Goal: Task Accomplishment & Management: Use online tool/utility

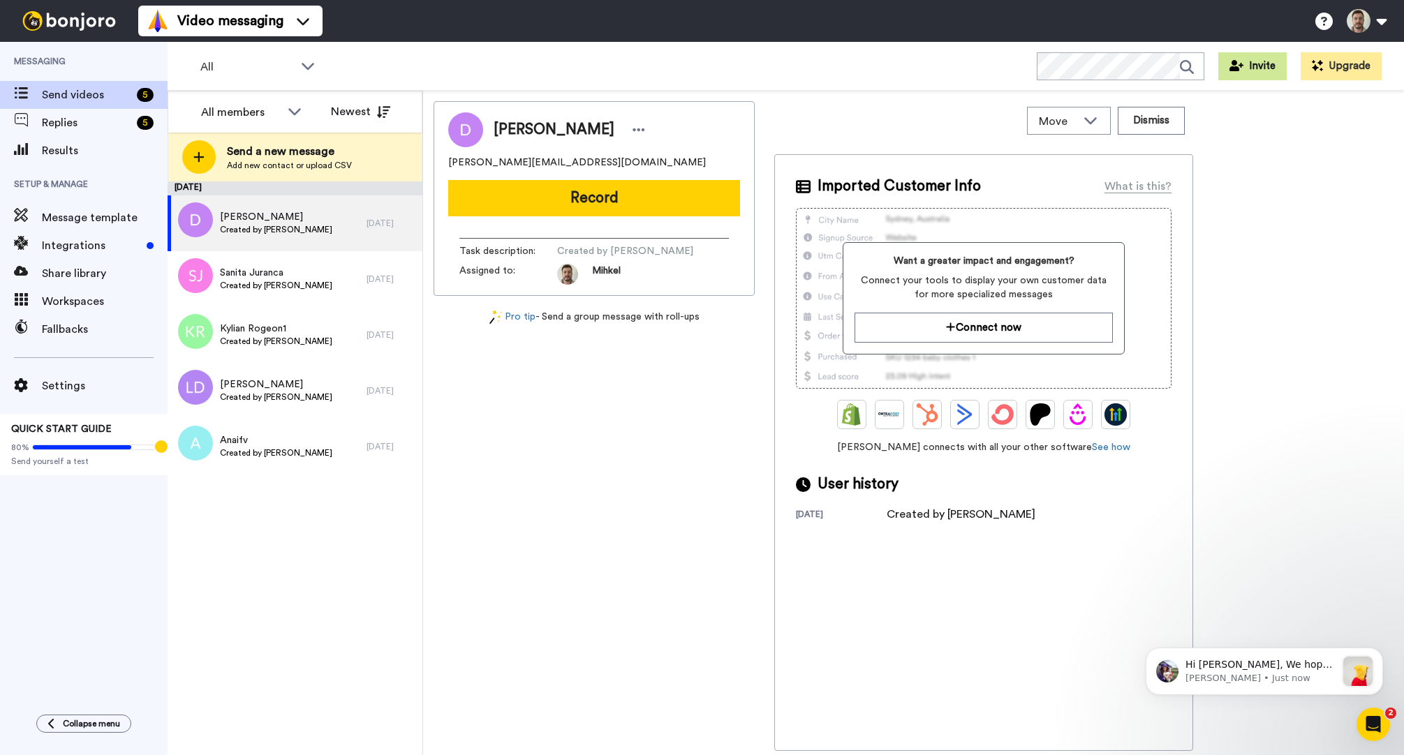
click at [1287, 68] on button "Invite" at bounding box center [1252, 66] width 68 height 28
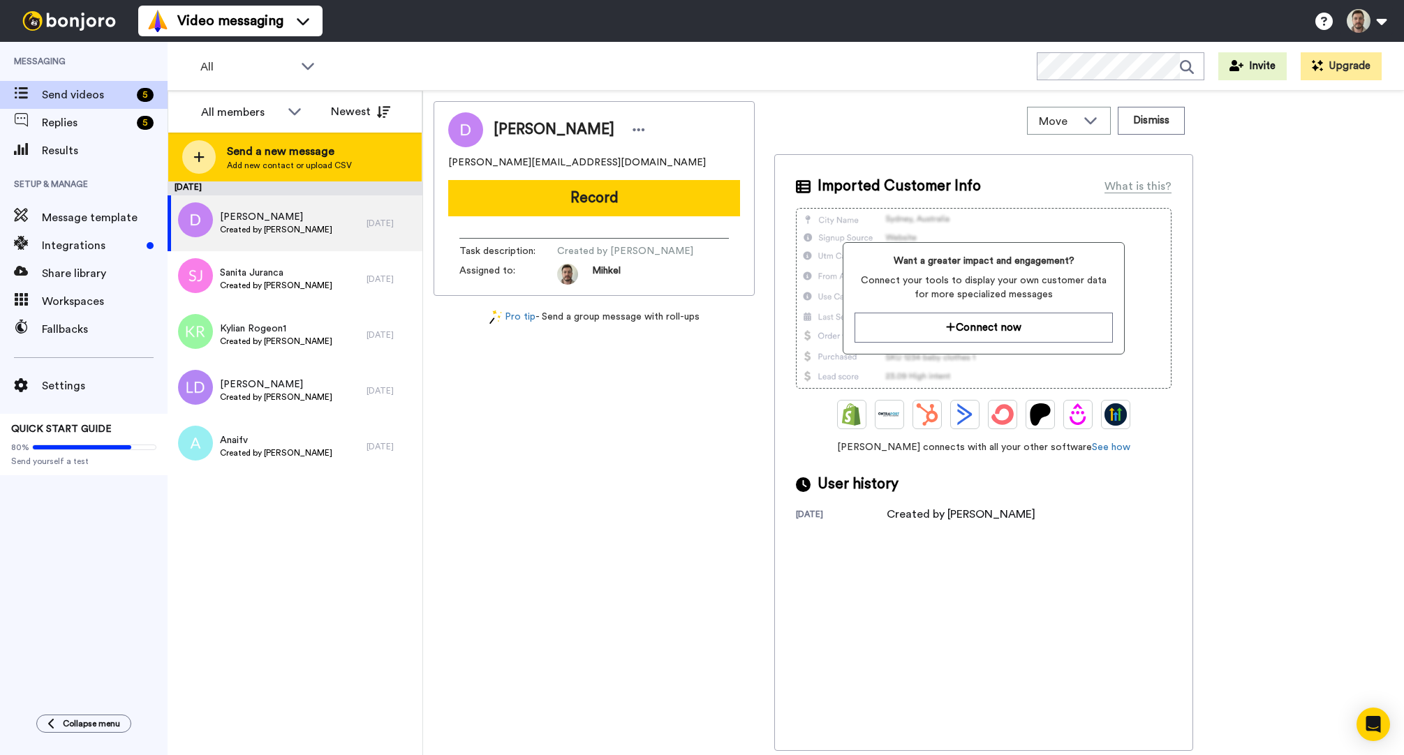
click at [237, 165] on span "Add new contact or upload CSV" at bounding box center [289, 165] width 125 height 11
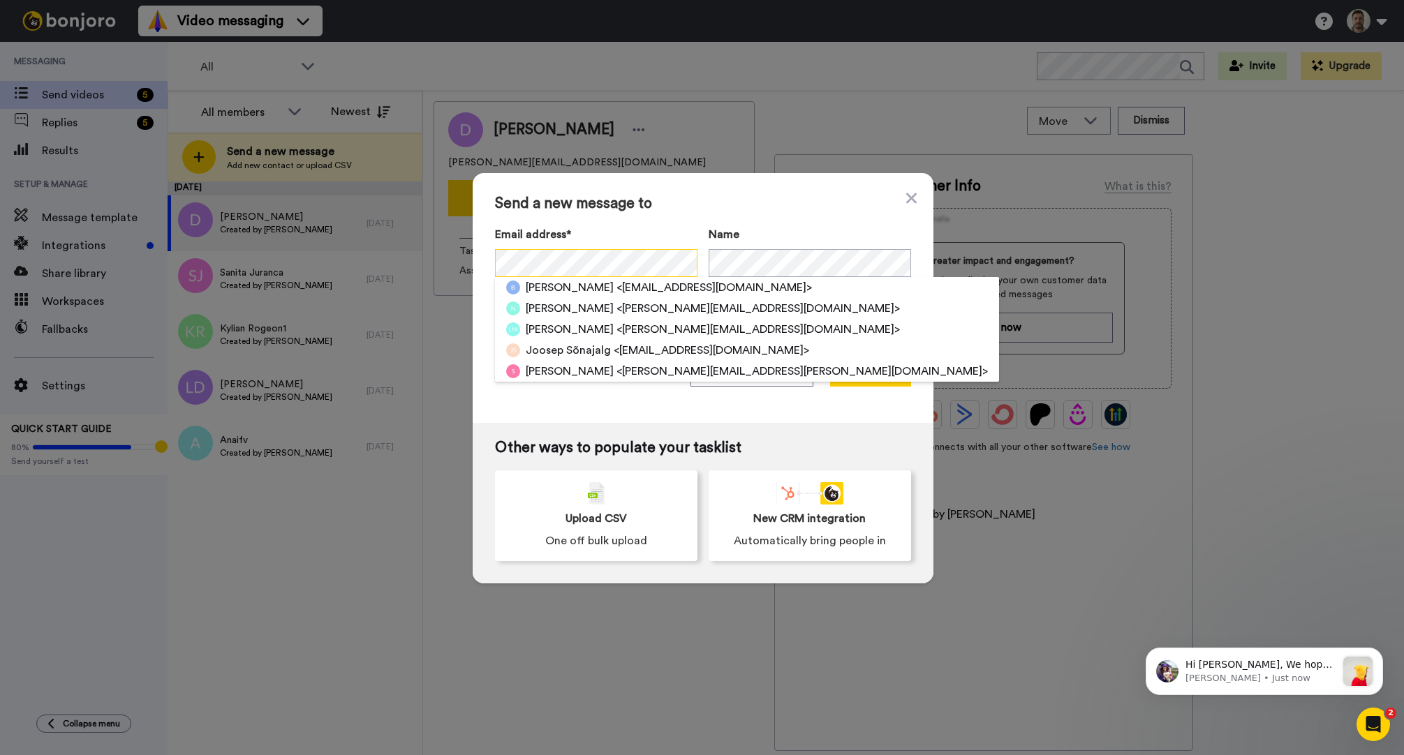
scroll to position [0, 16]
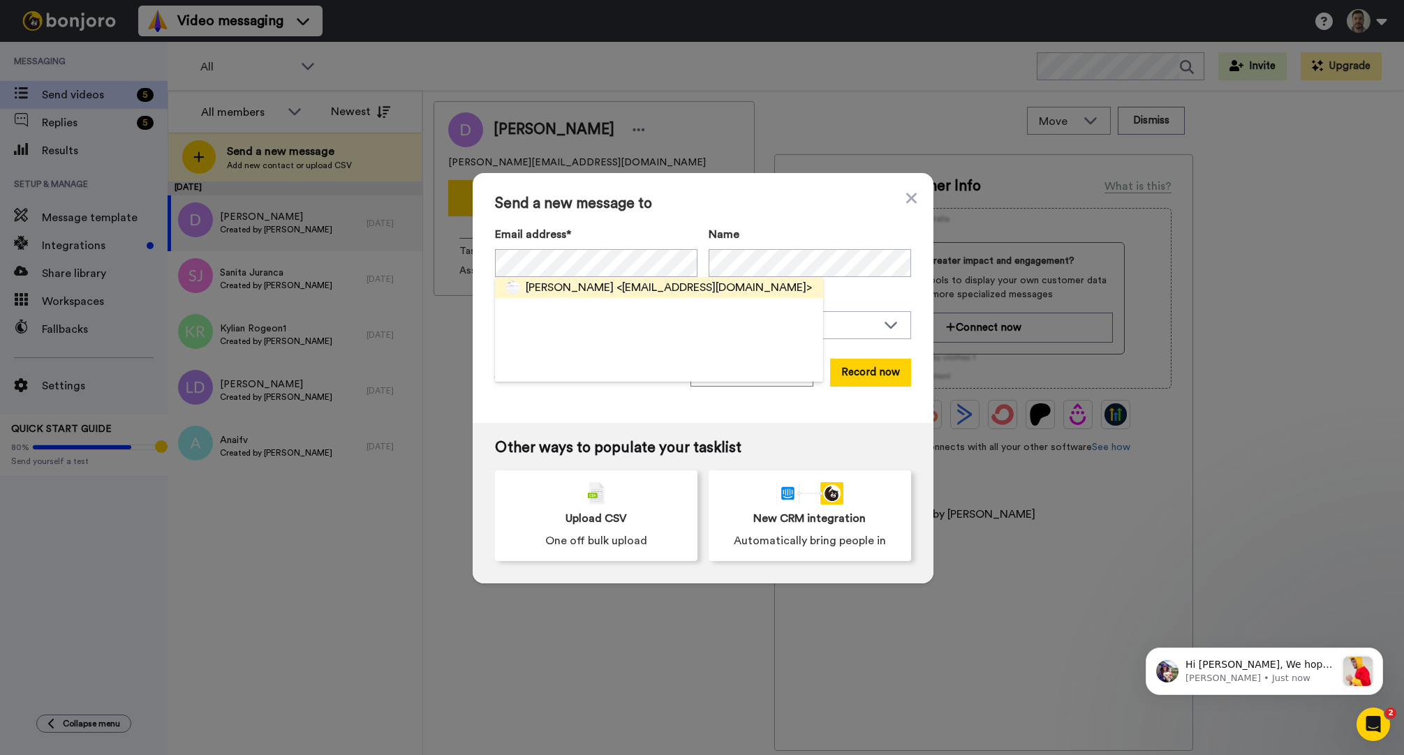
click at [616, 289] on span "<bcpngp559z@privaterelay.appleid.com>" at bounding box center [713, 287] width 195 height 17
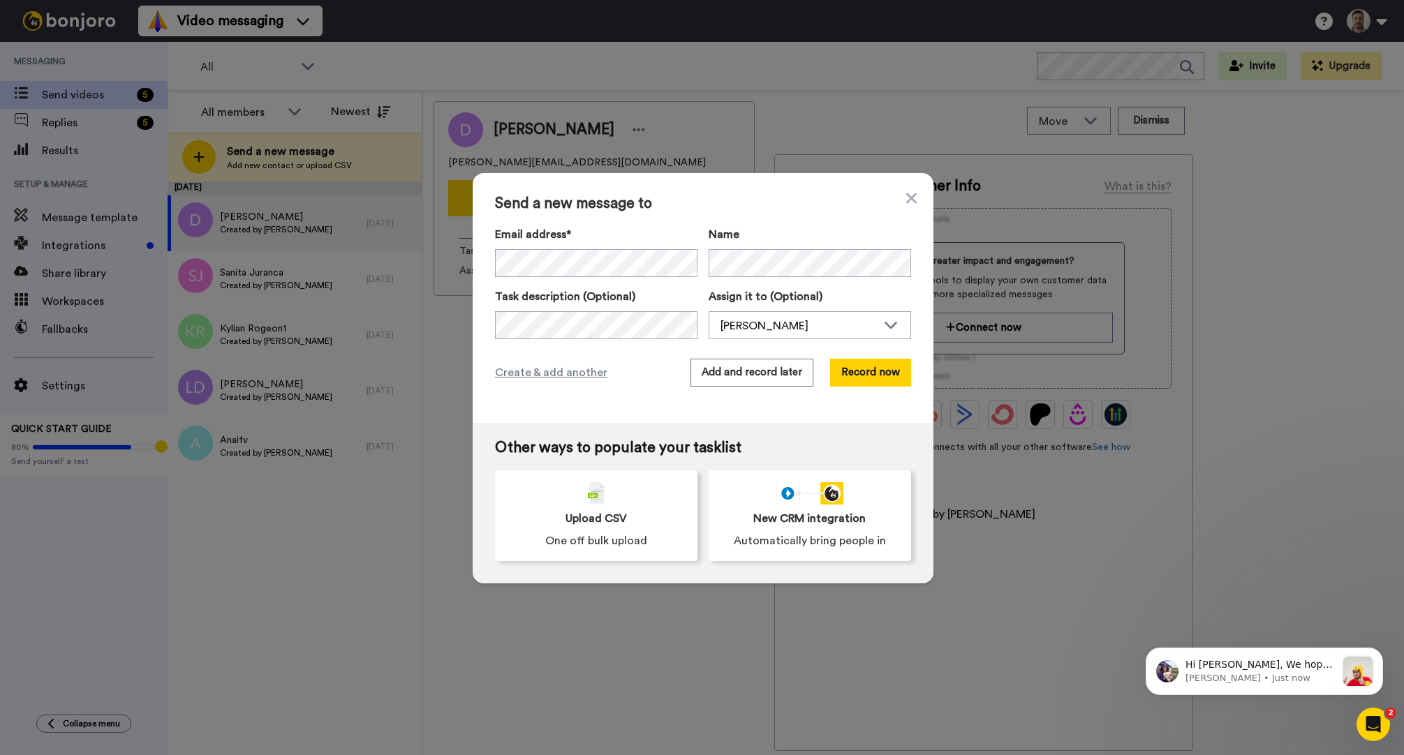
drag, startPoint x: 905, startPoint y: 193, endPoint x: 932, endPoint y: 179, distance: 30.6
click at [906, 193] on icon at bounding box center [911, 198] width 10 height 17
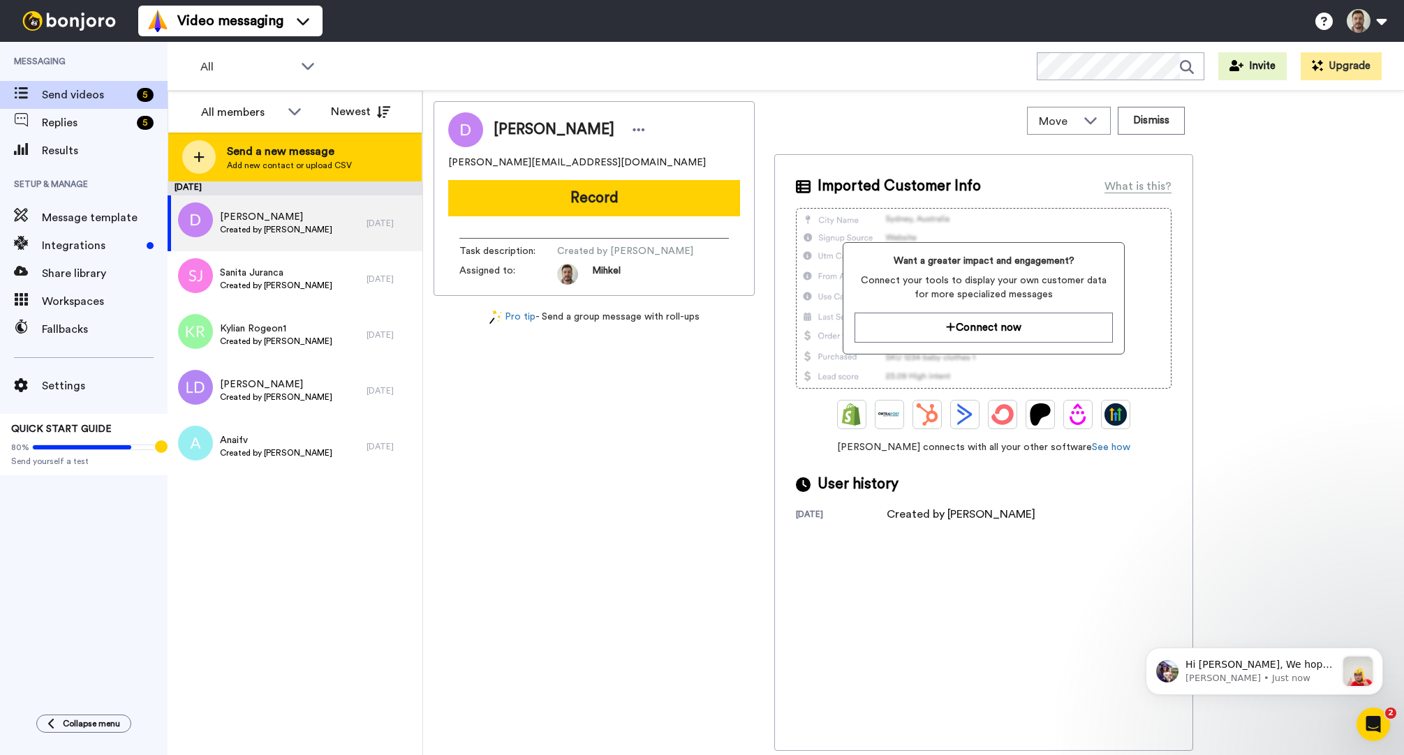
click at [270, 152] on span "Send a new message" at bounding box center [289, 151] width 125 height 17
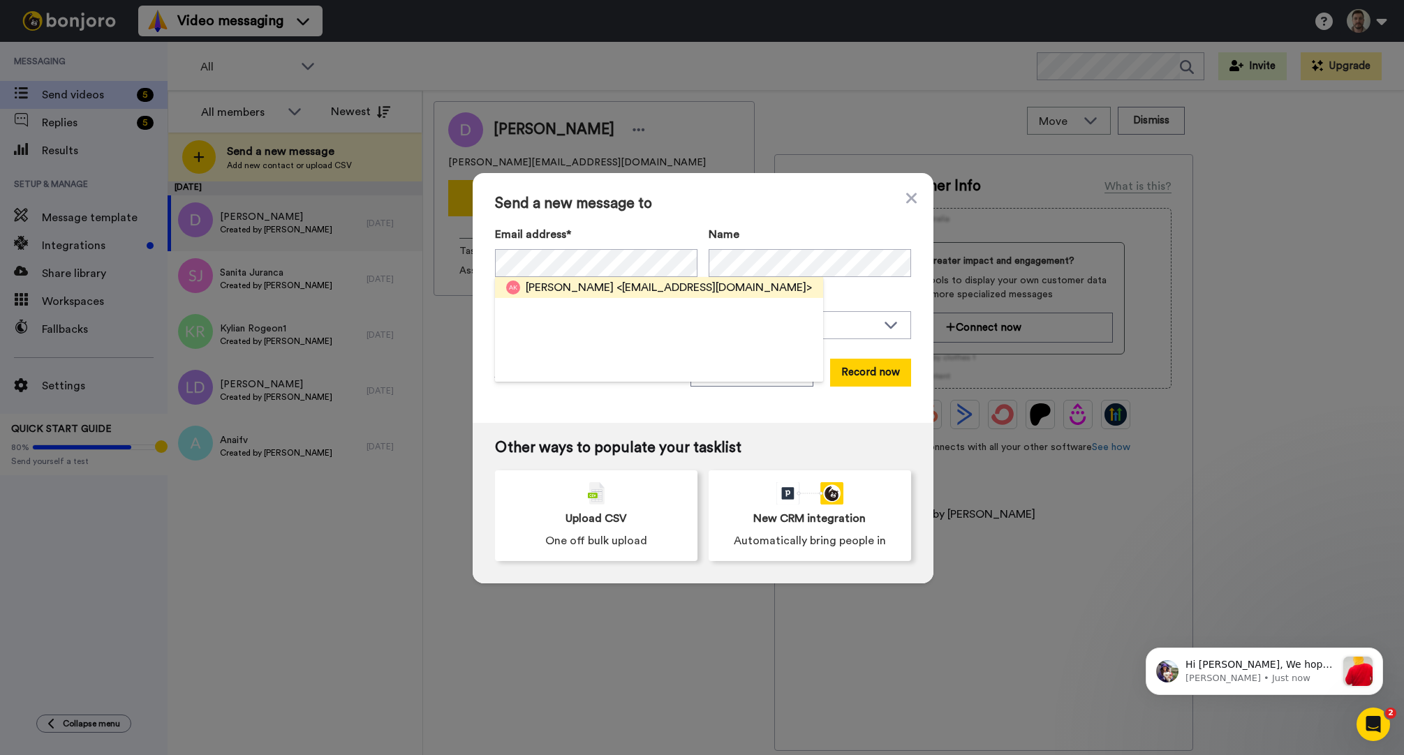
click at [632, 286] on span "<amiran.knjaz@gmail.com>" at bounding box center [713, 287] width 195 height 17
click at [616, 286] on span "<filippobat04@hotmail.com>" at bounding box center [713, 287] width 195 height 17
click at [674, 247] on div "Email address* Batta <filippobat04@hotmail.com>" at bounding box center [596, 251] width 202 height 51
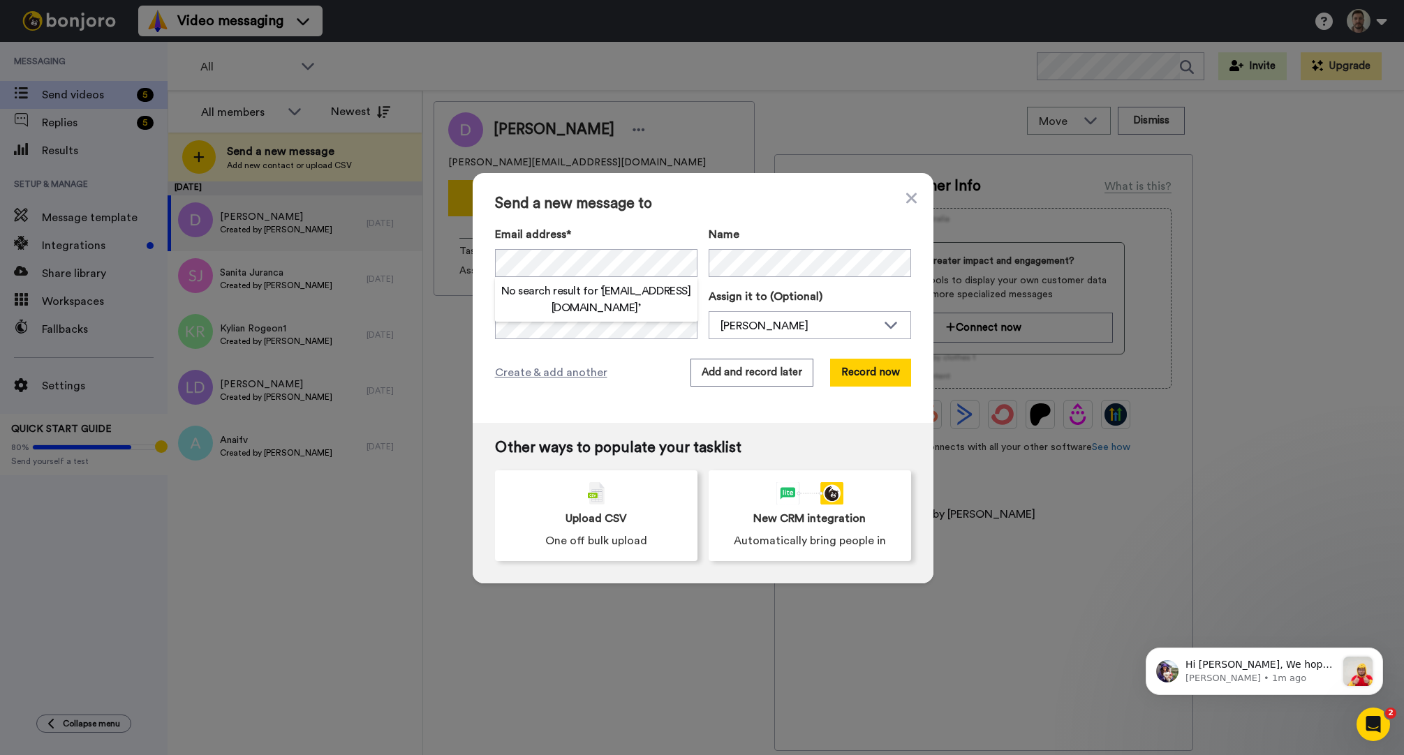
click at [611, 298] on h2 "No search result for ‘ fabio.delrio95@gmail.com ’" at bounding box center [596, 300] width 202 height 34
click at [512, 371] on span "Create & add another" at bounding box center [551, 372] width 112 height 17
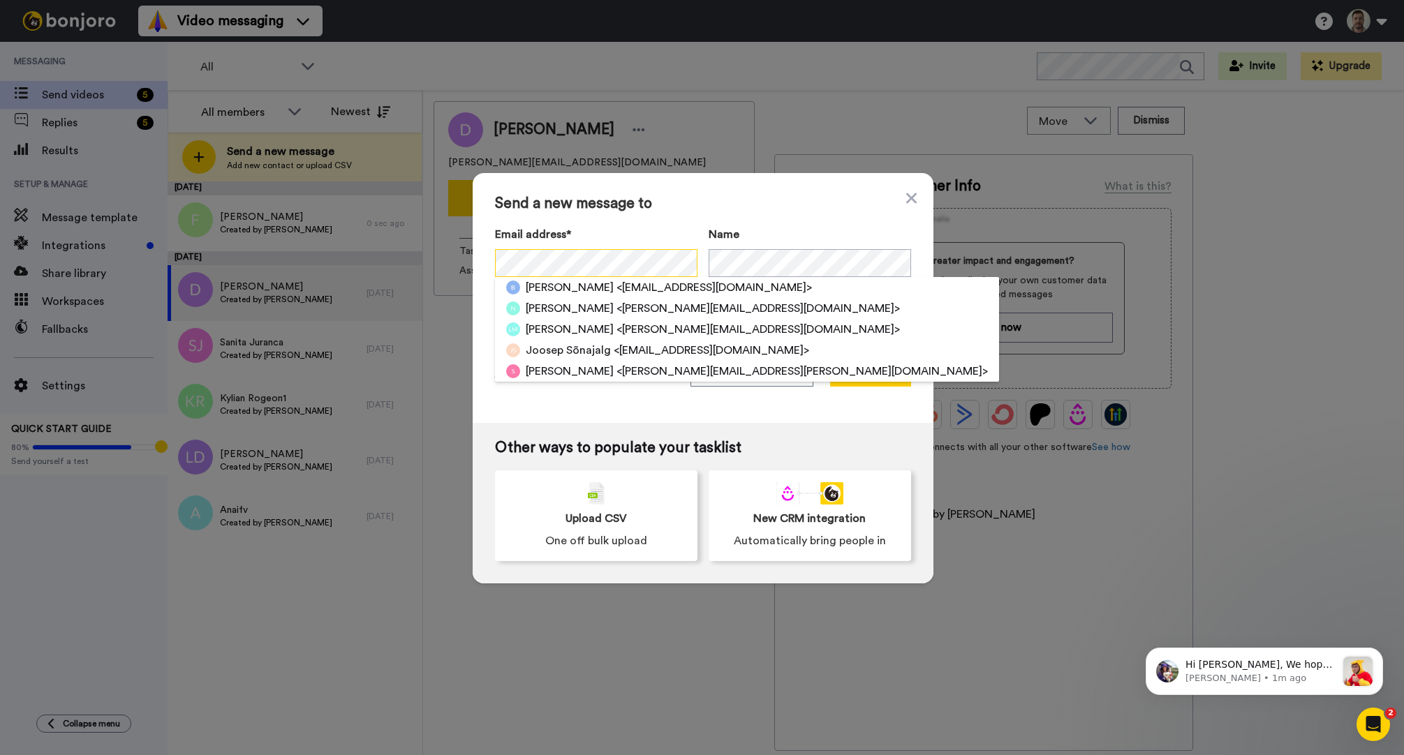
scroll to position [0, 15]
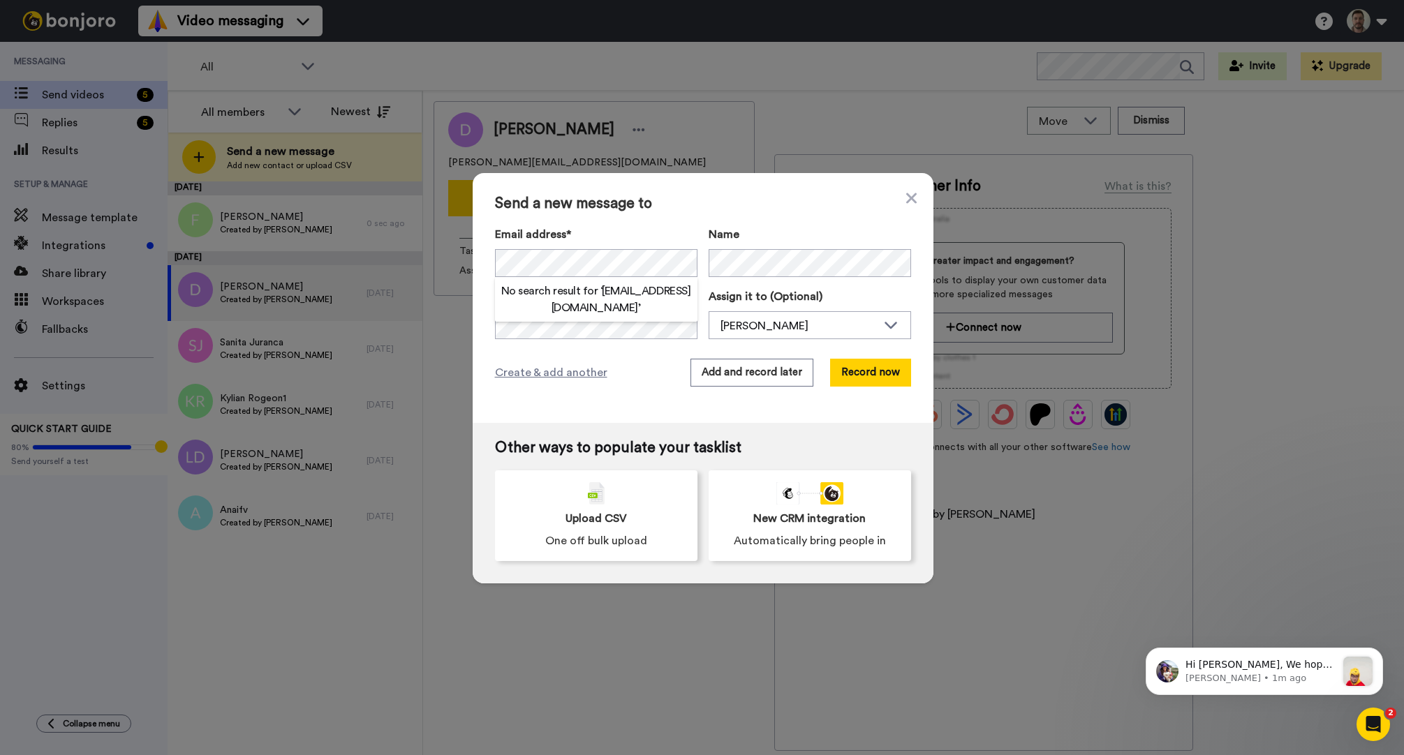
click at [599, 299] on h2 "No search result for ‘ snyzmncsc6@privaterelay.appleid.com ’" at bounding box center [596, 300] width 202 height 34
click at [544, 381] on div "Create & add another Add and record later Record now" at bounding box center [703, 373] width 416 height 28
click at [546, 375] on span "Create & add another" at bounding box center [551, 372] width 112 height 17
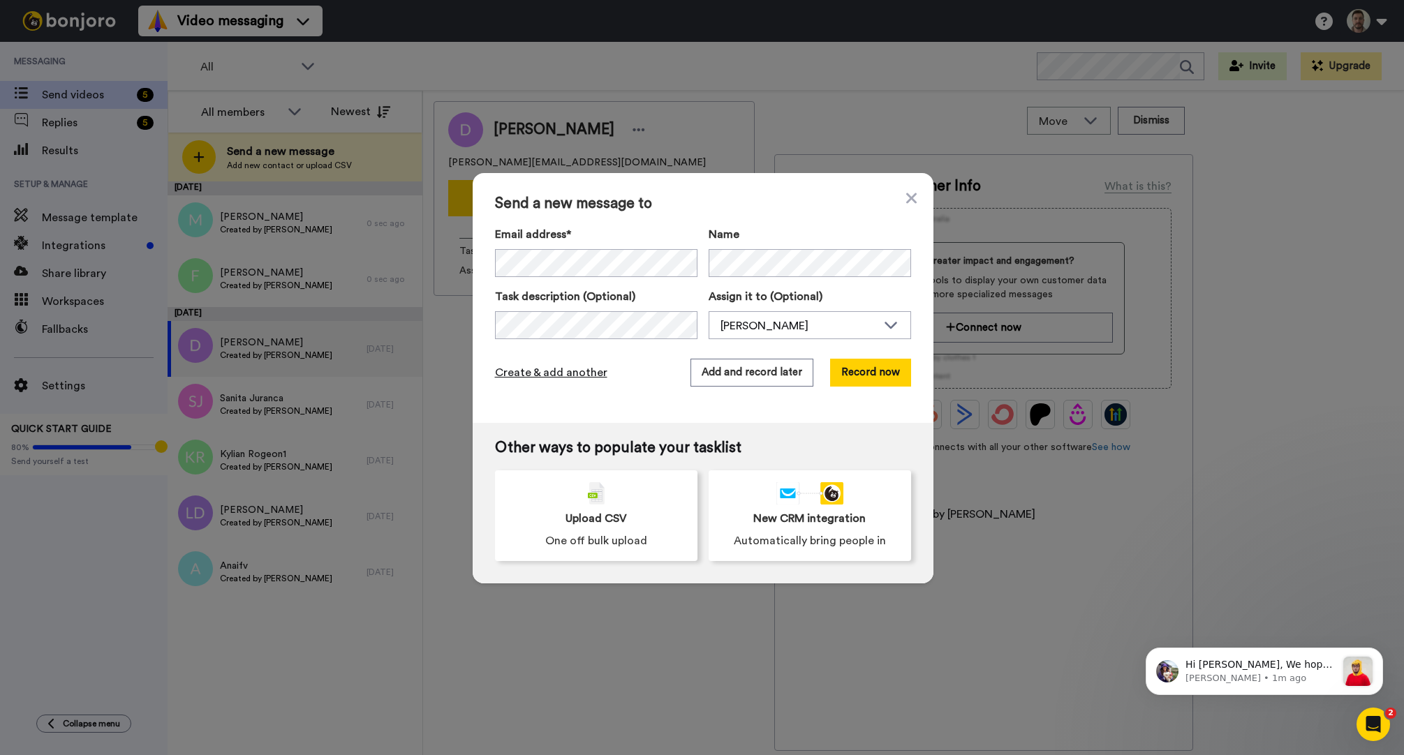
click at [563, 373] on span "Create & add another" at bounding box center [551, 372] width 112 height 17
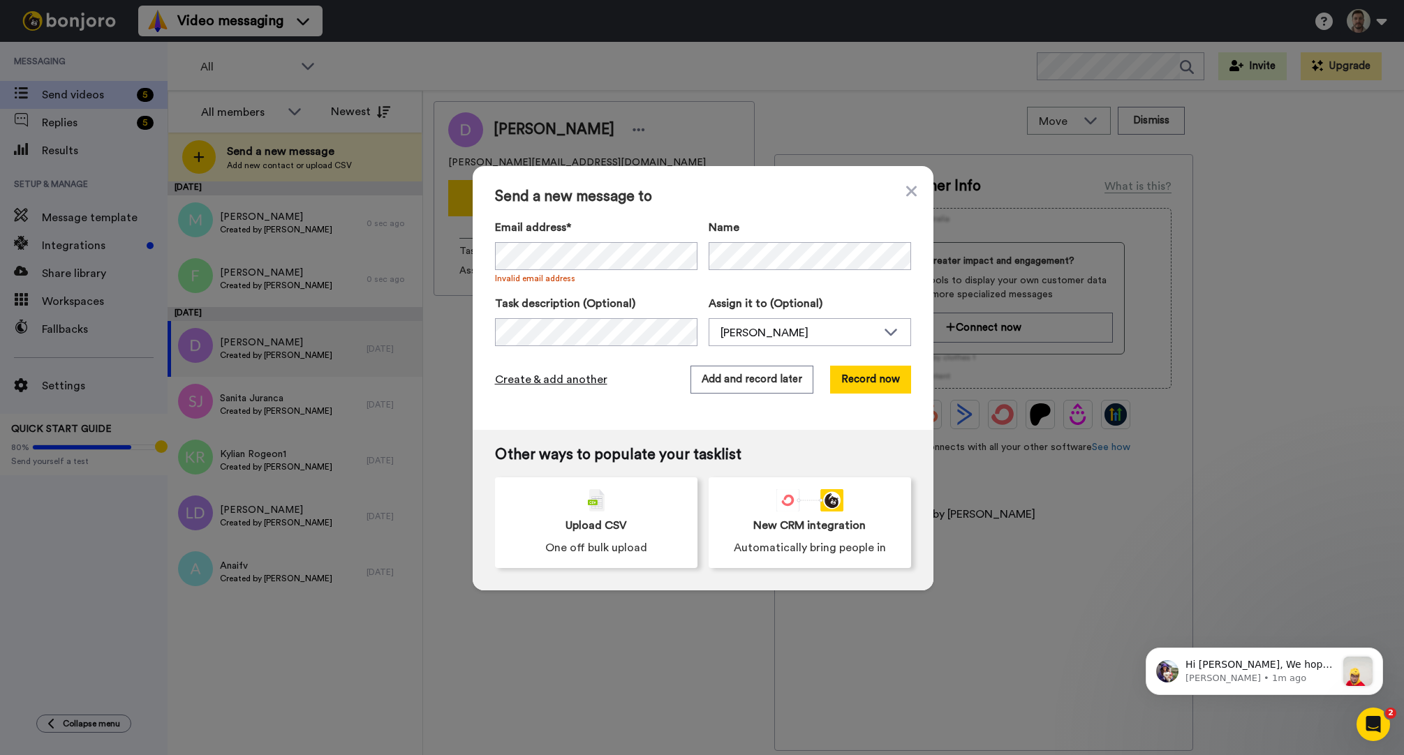
click at [573, 385] on span "Create & add another" at bounding box center [551, 379] width 112 height 17
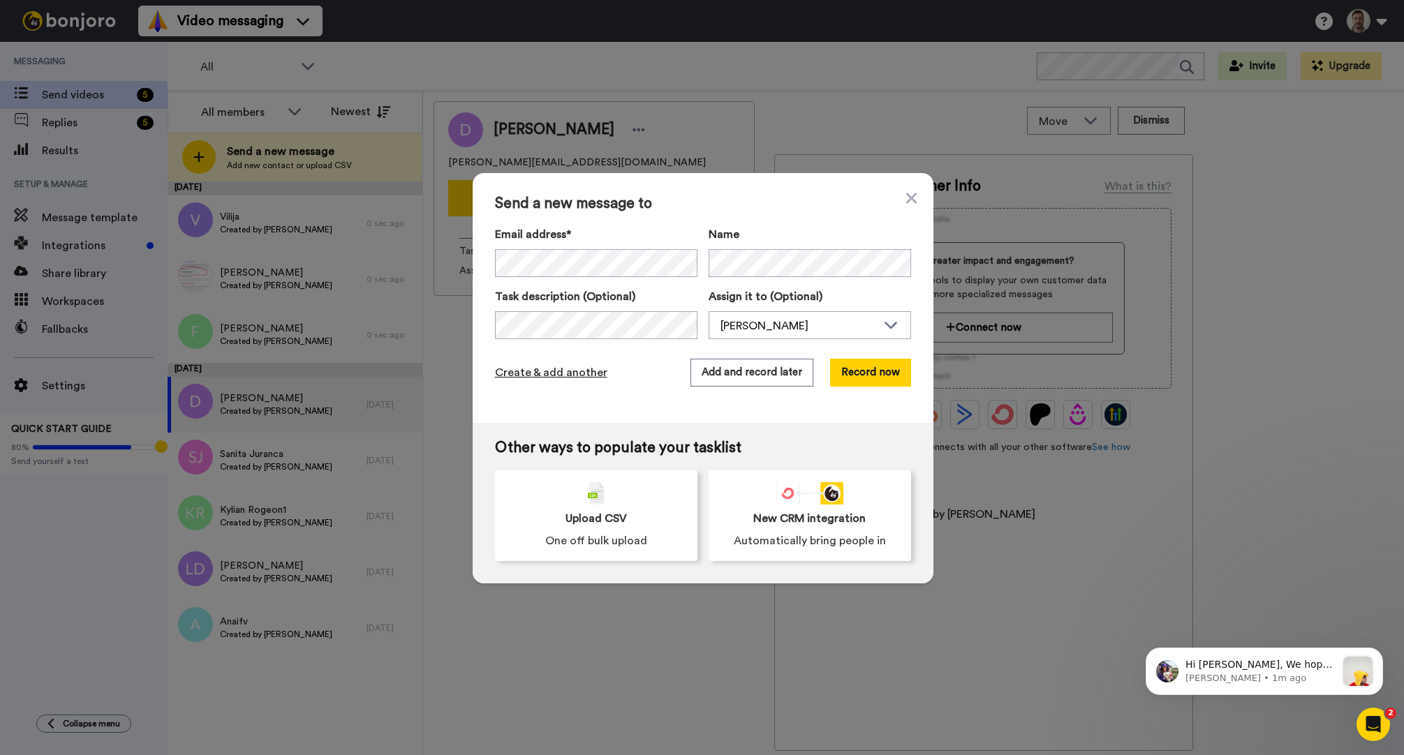
click at [572, 369] on span "Create & add another" at bounding box center [551, 372] width 112 height 17
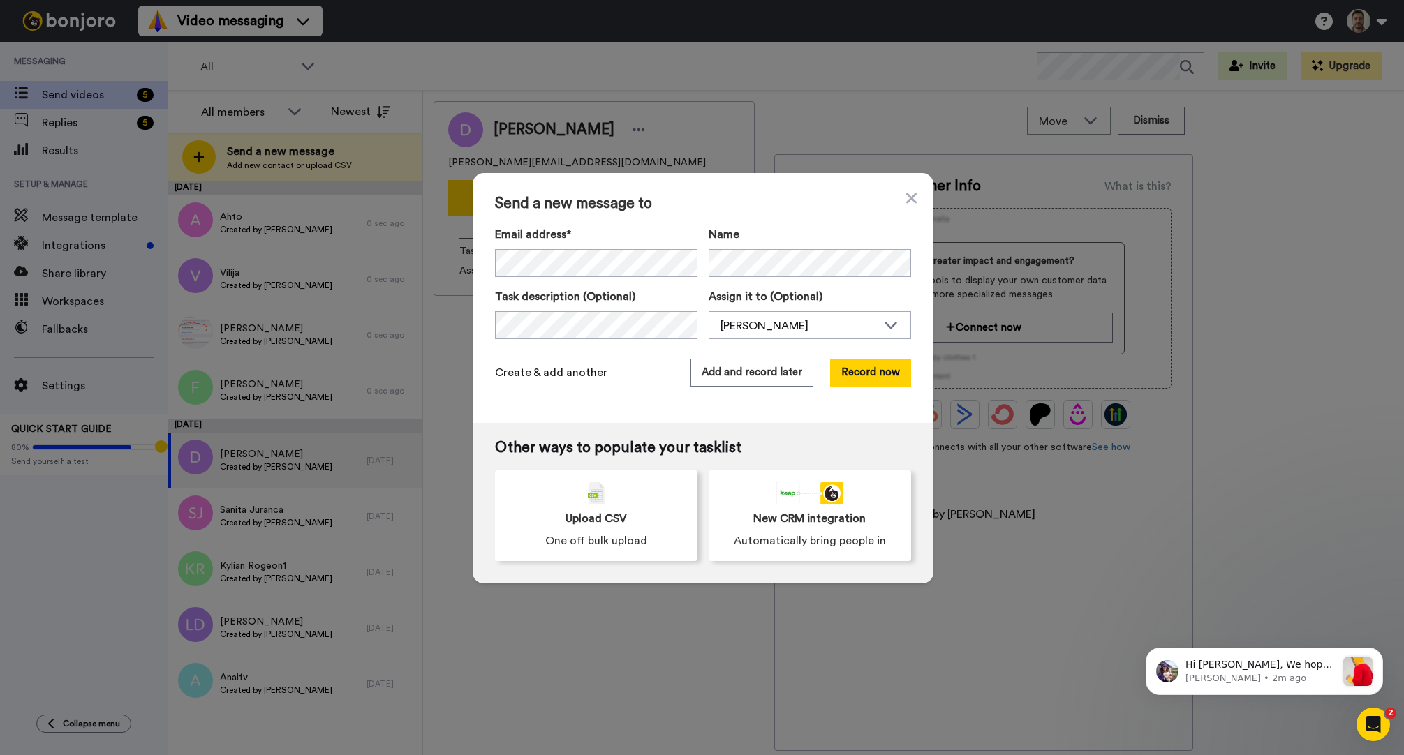
click at [568, 376] on span "Create & add another" at bounding box center [551, 372] width 112 height 17
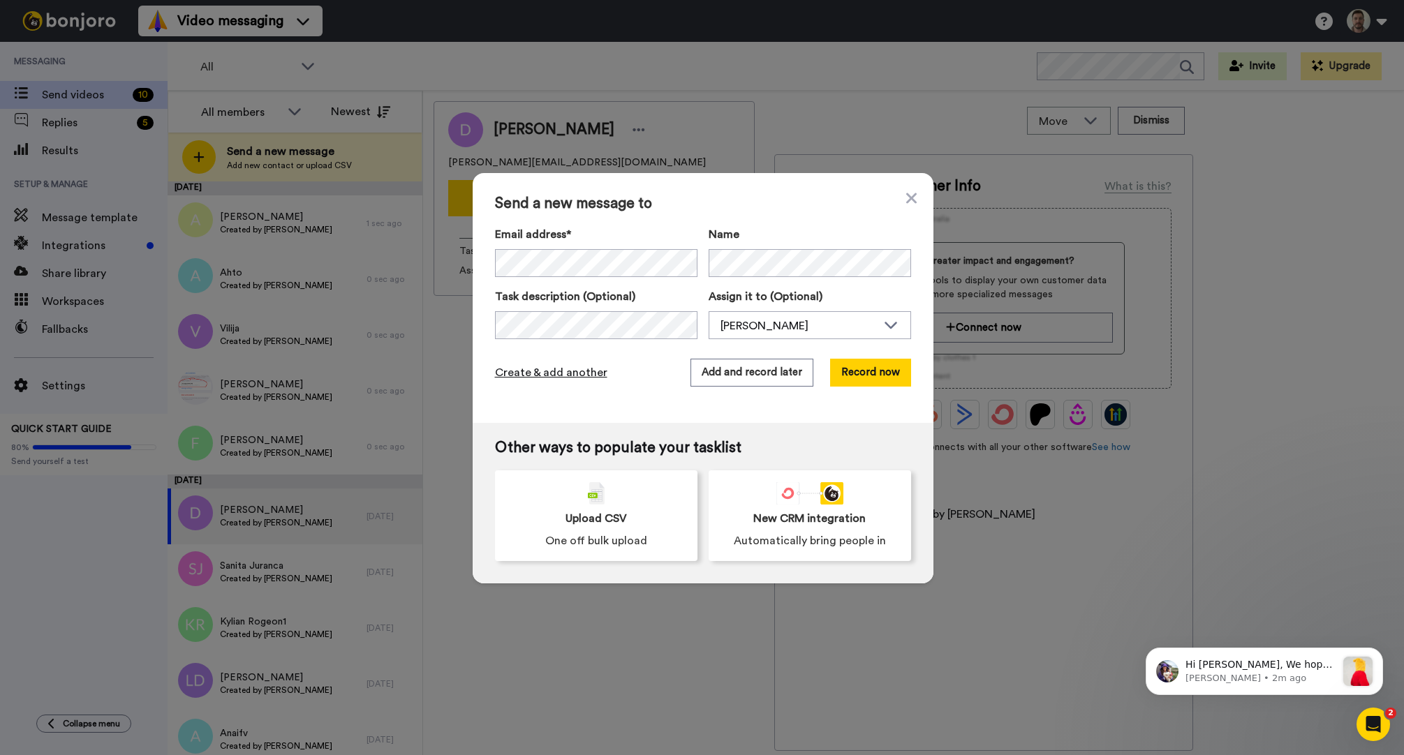
click at [563, 374] on span "Create & add another" at bounding box center [551, 372] width 112 height 17
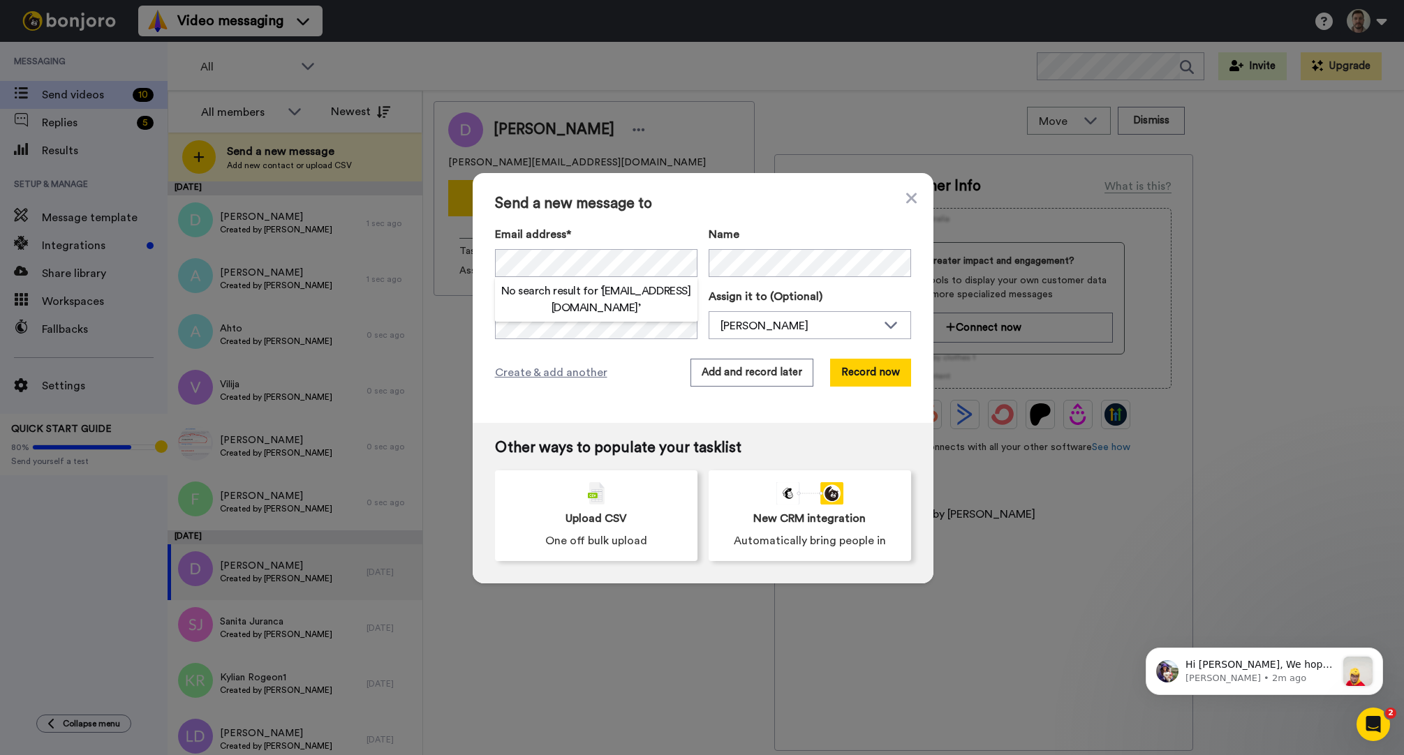
drag, startPoint x: 592, startPoint y: 299, endPoint x: 715, endPoint y: 281, distance: 124.3
click at [593, 299] on h2 "No search result for ‘ irmelin.hiie@gmail.com ’" at bounding box center [596, 300] width 202 height 34
click at [548, 378] on span "Create & add another" at bounding box center [551, 372] width 112 height 17
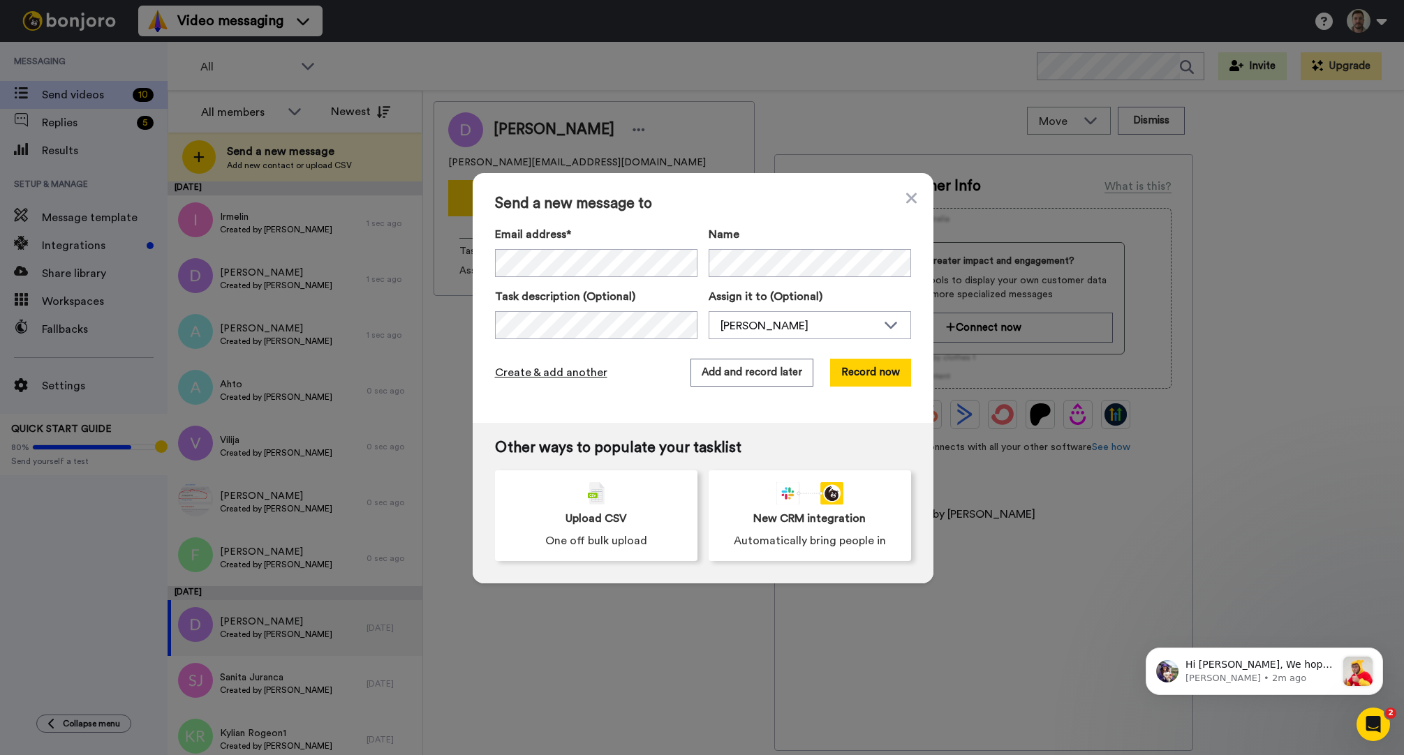
click at [535, 367] on span "Create & add another" at bounding box center [551, 372] width 112 height 17
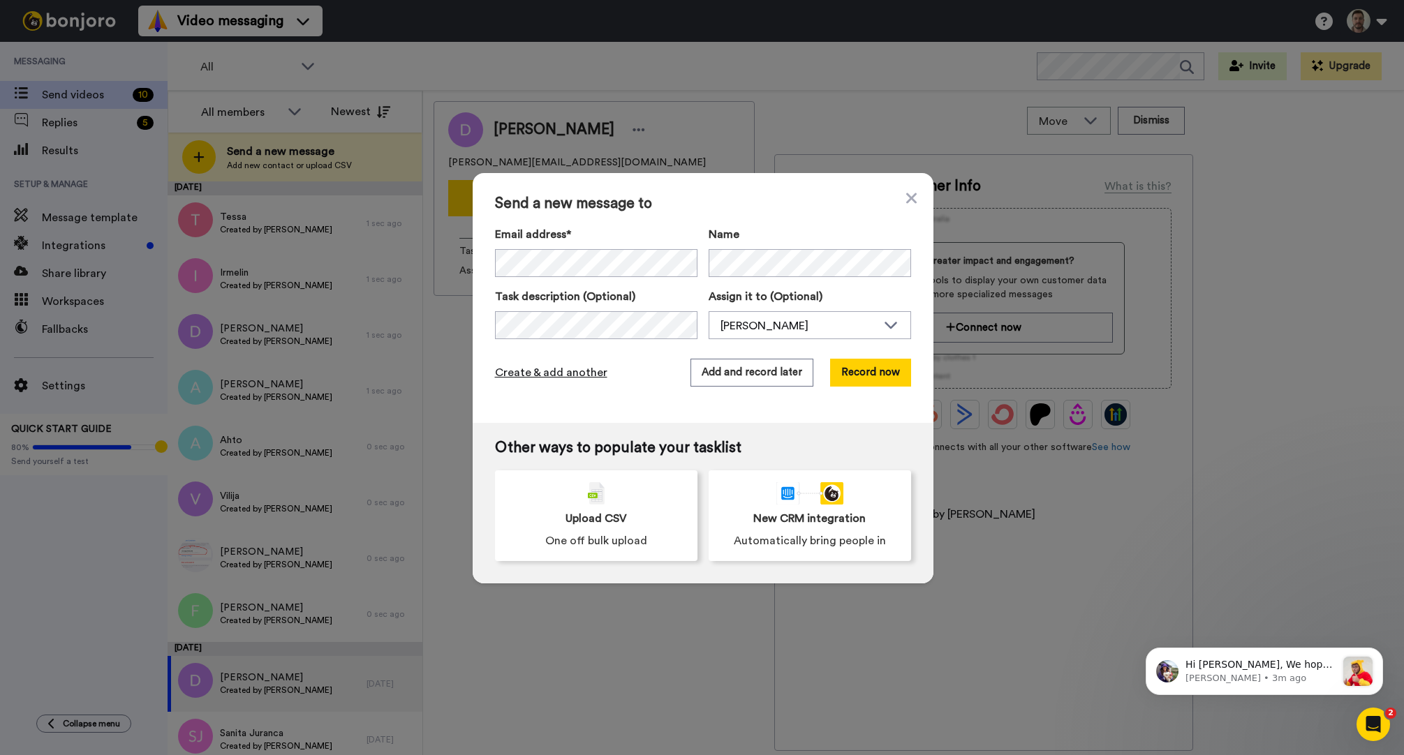
click at [558, 370] on span "Create & add another" at bounding box center [551, 372] width 112 height 17
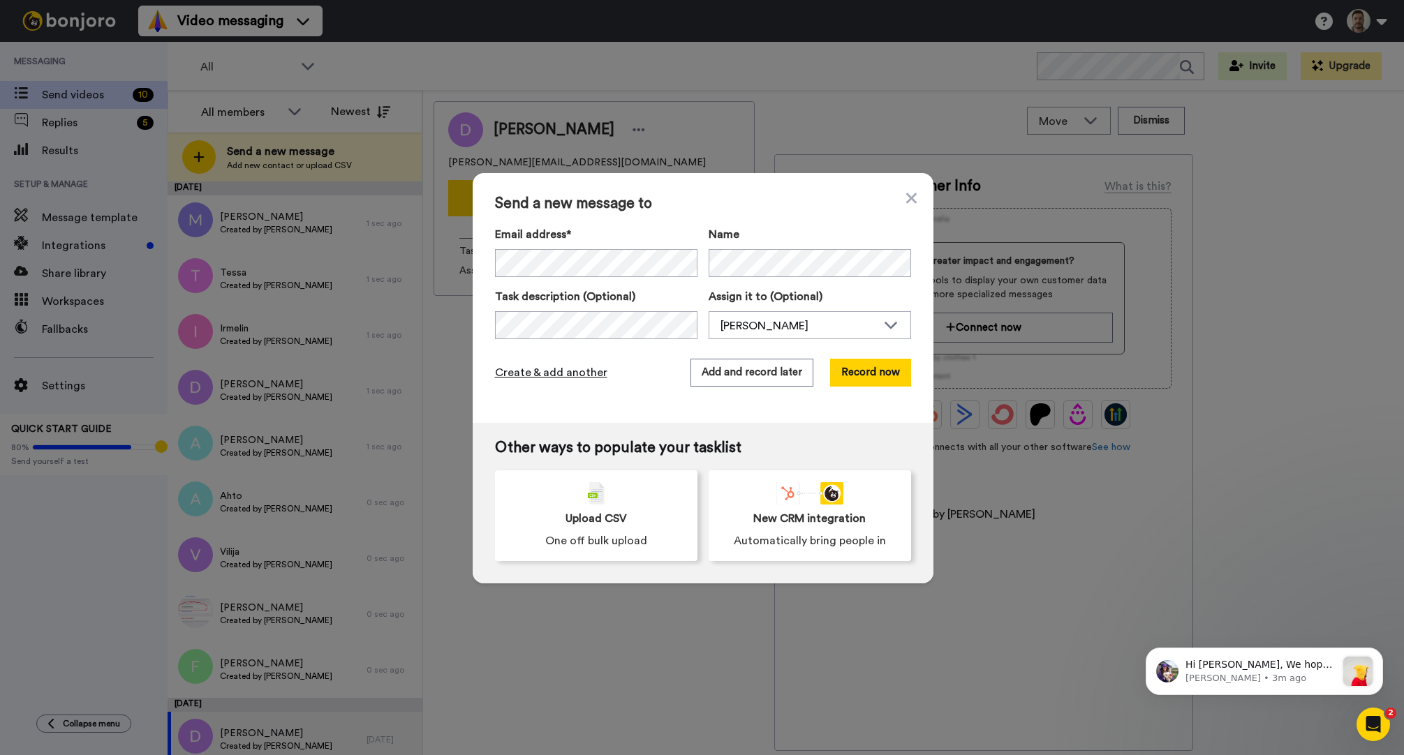
click at [567, 372] on span "Create & add another" at bounding box center [551, 372] width 112 height 17
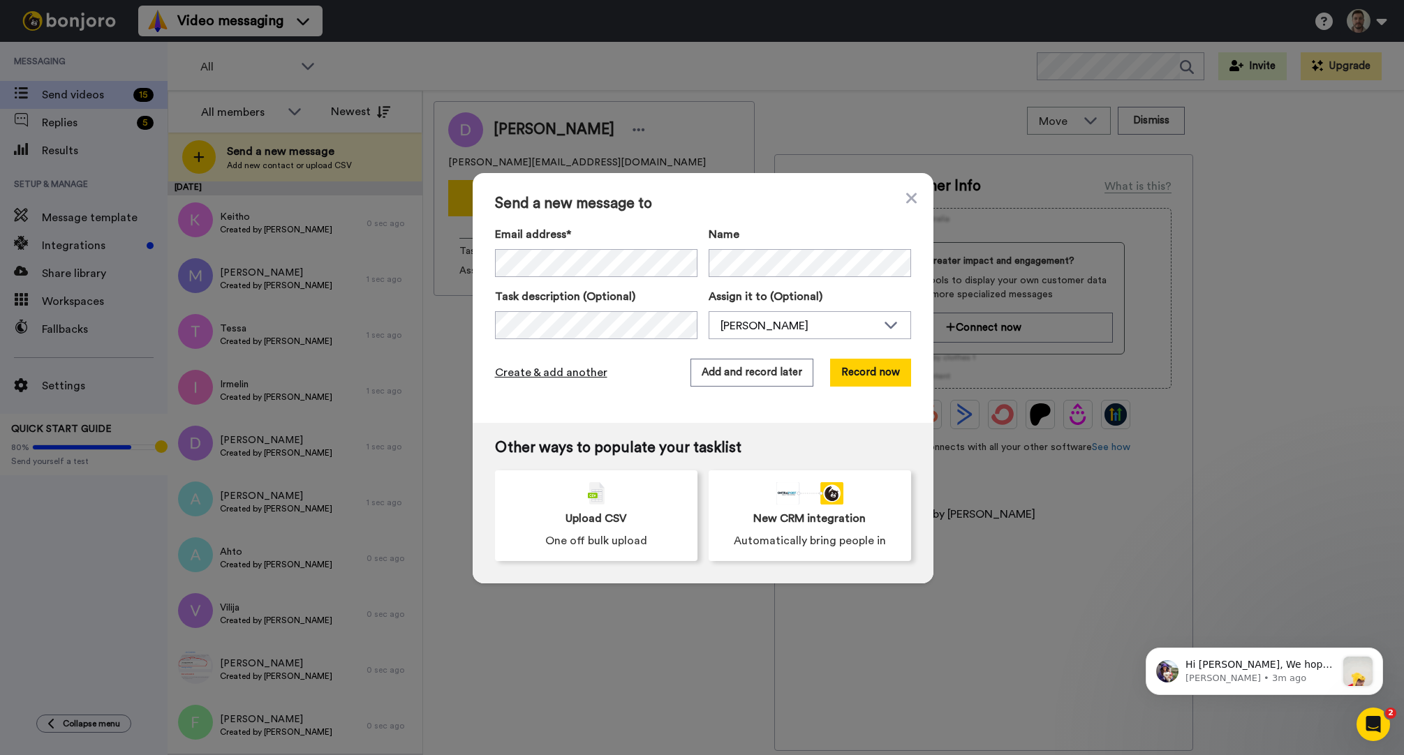
click at [555, 375] on span "Create & add another" at bounding box center [551, 372] width 112 height 17
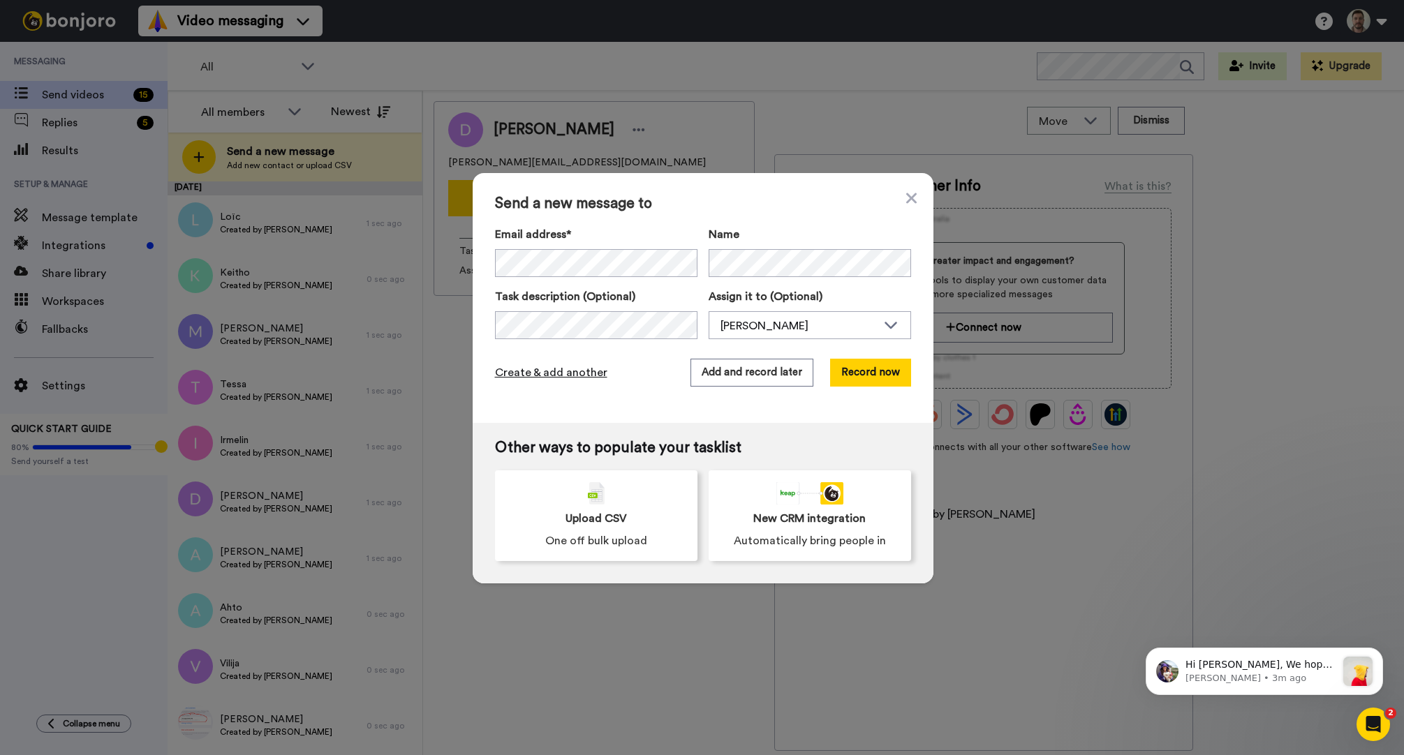
click at [567, 368] on span "Create & add another" at bounding box center [551, 372] width 112 height 17
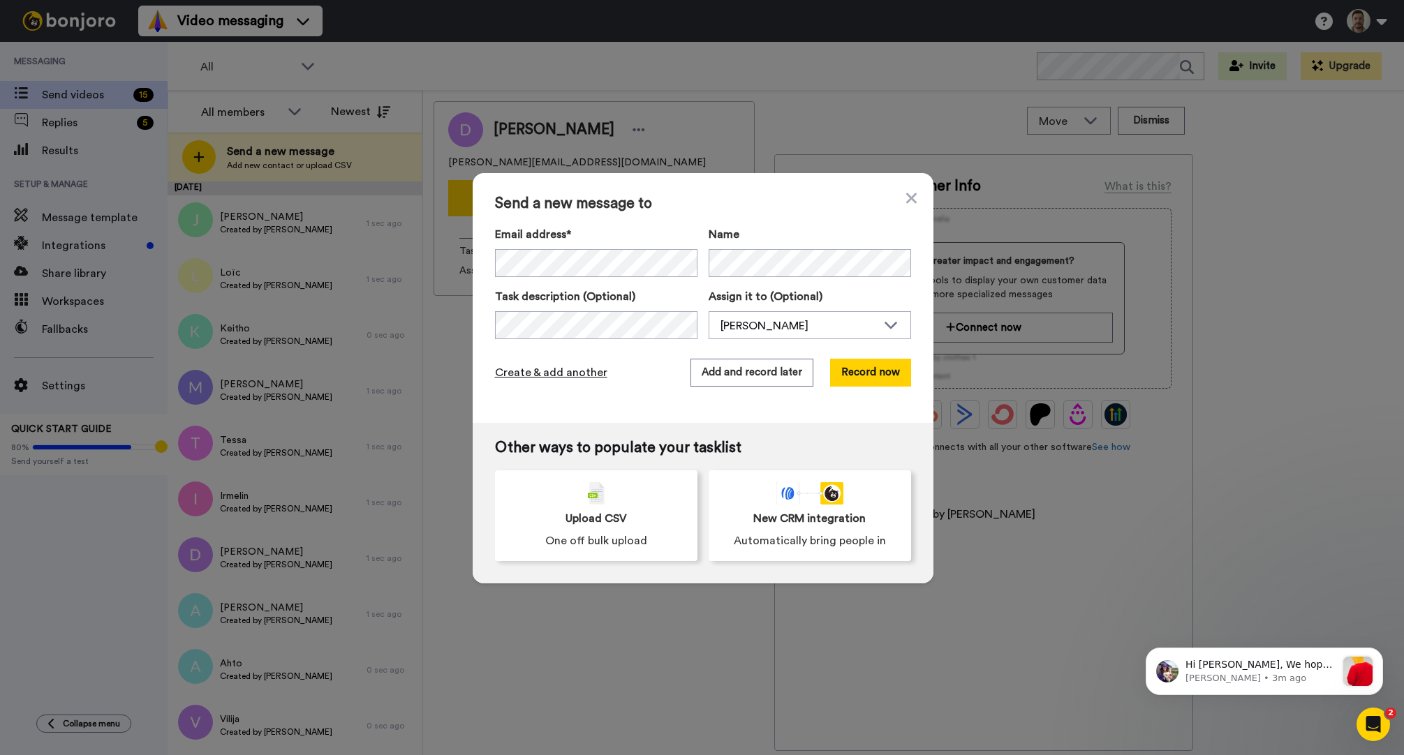
click at [580, 376] on span "Create & add another" at bounding box center [551, 372] width 112 height 17
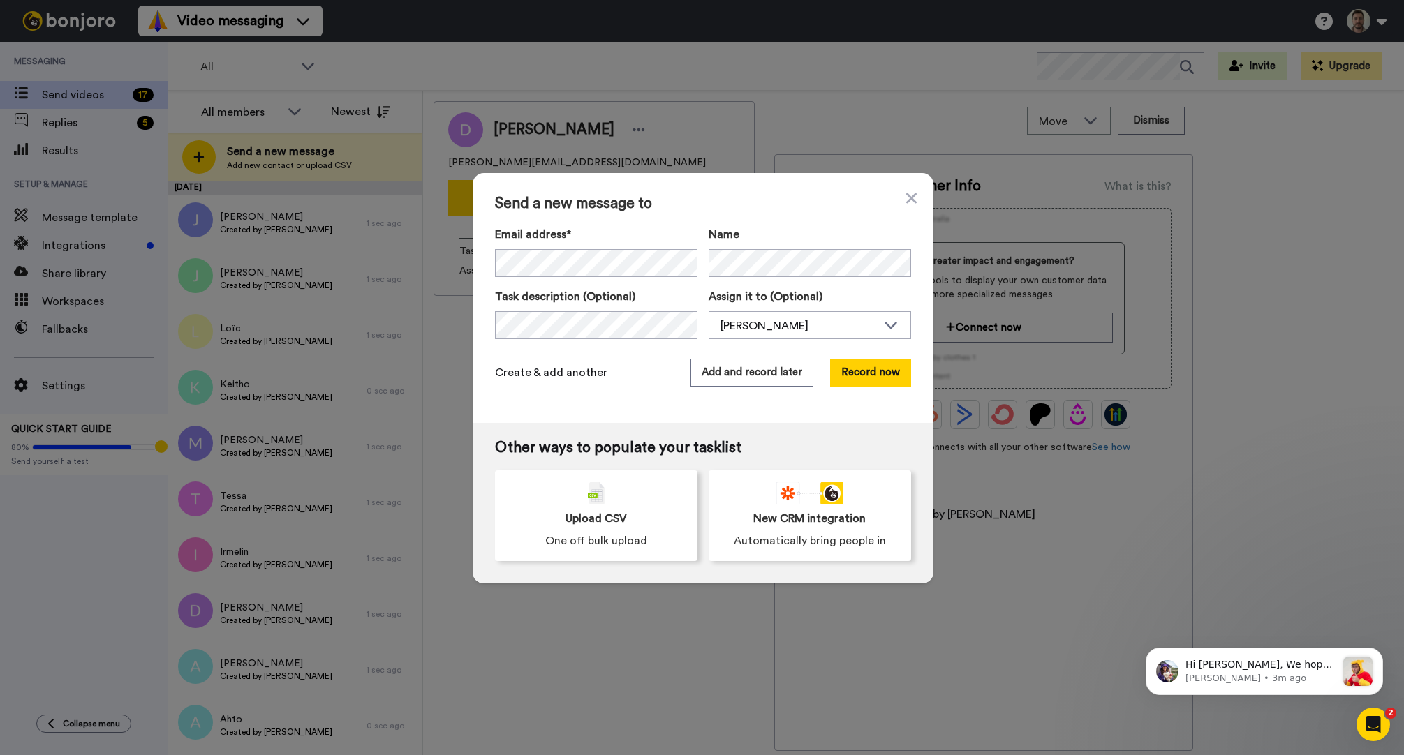
click at [570, 376] on span "Create & add another" at bounding box center [551, 372] width 112 height 17
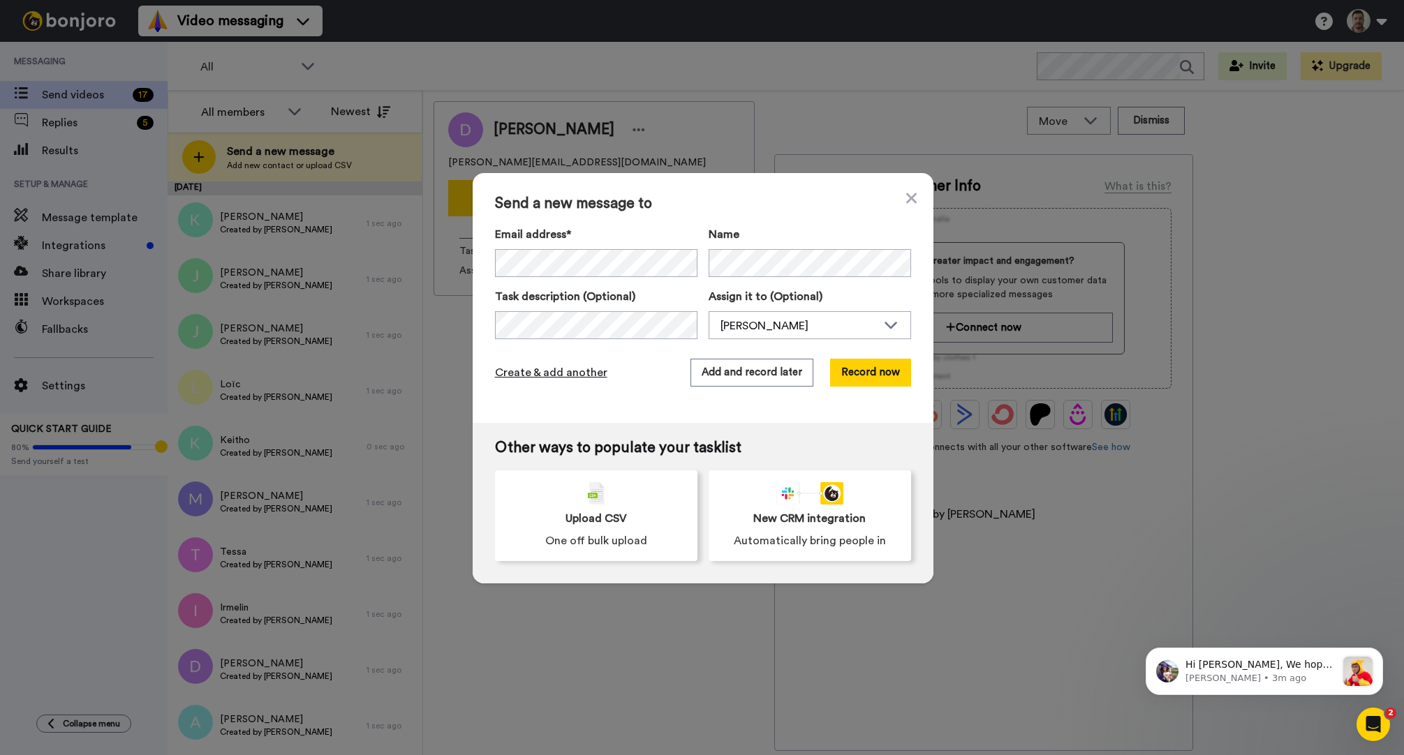
click at [568, 371] on span "Create & add another" at bounding box center [551, 372] width 112 height 17
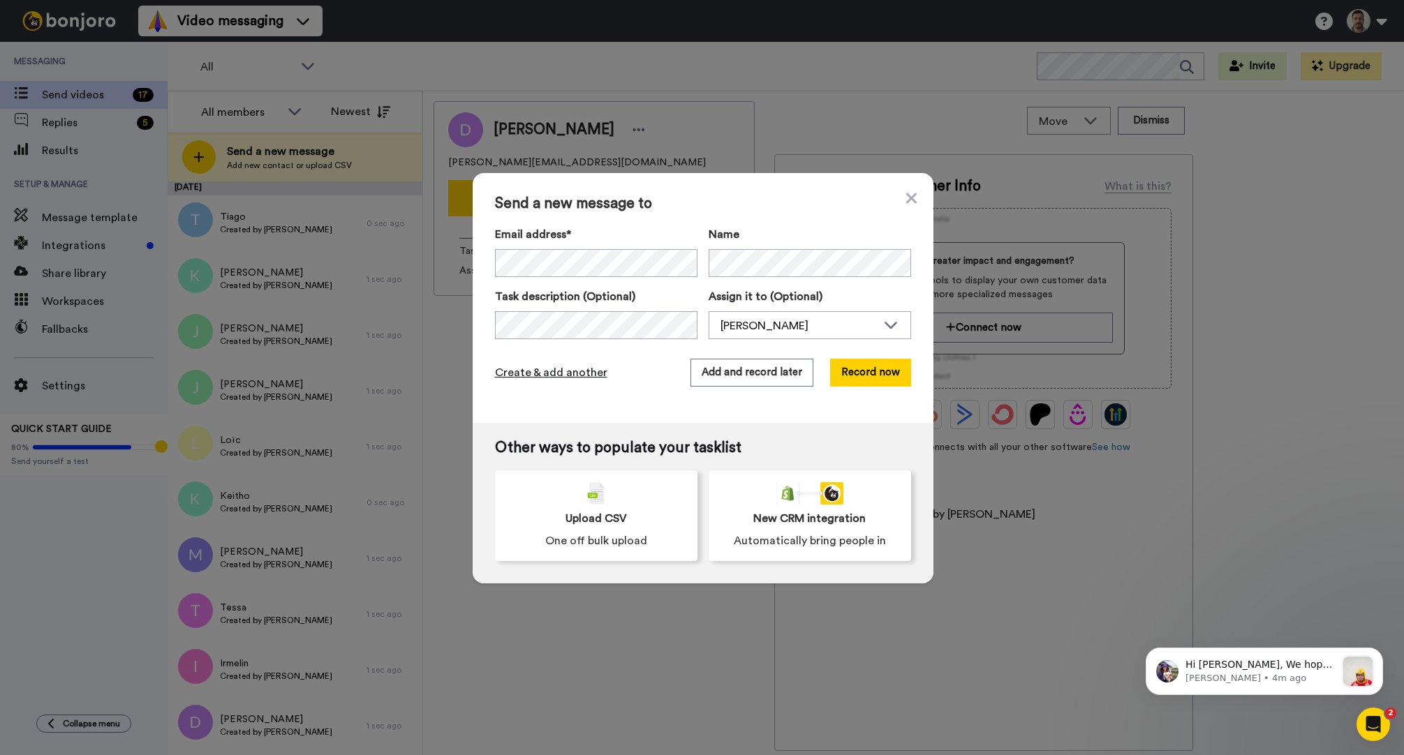
click at [573, 378] on span "Create & add another" at bounding box center [551, 372] width 112 height 17
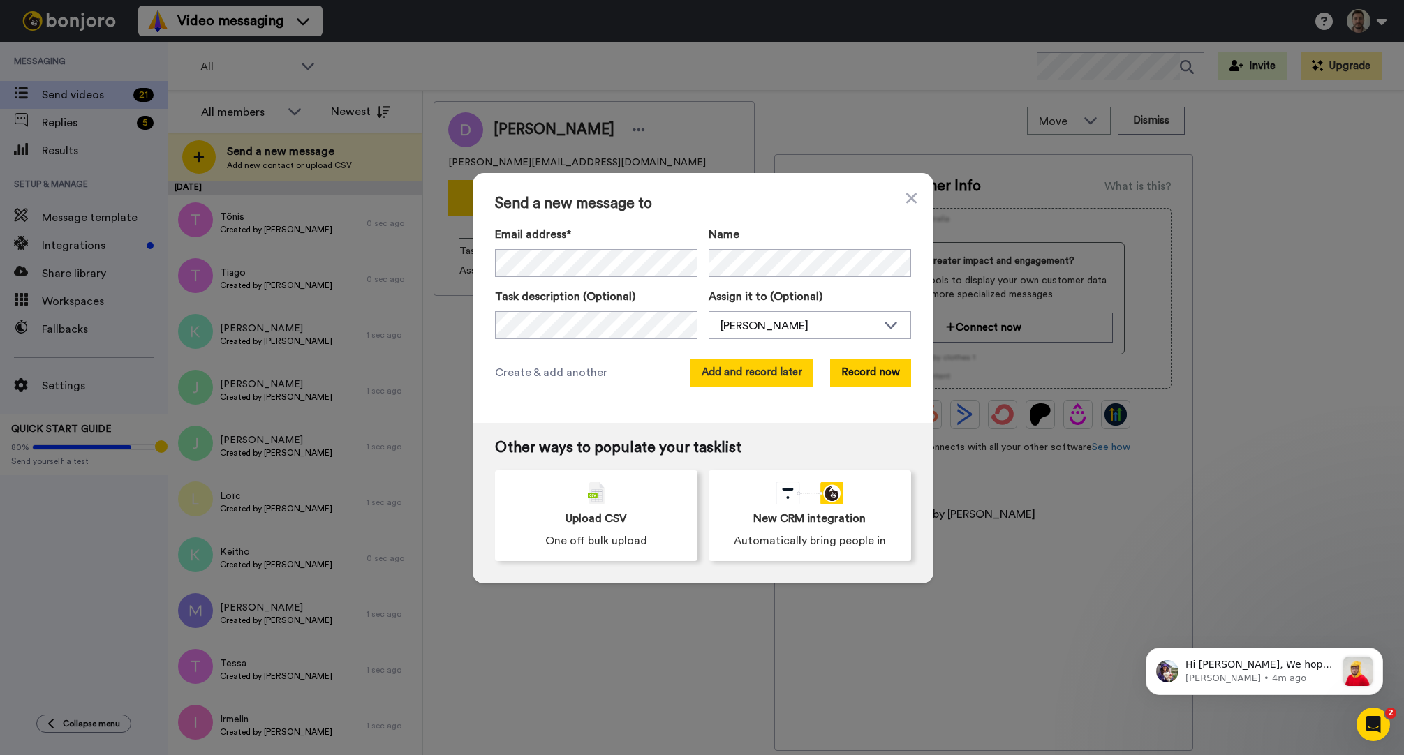
click at [710, 378] on button "Add and record later" at bounding box center [751, 373] width 123 height 28
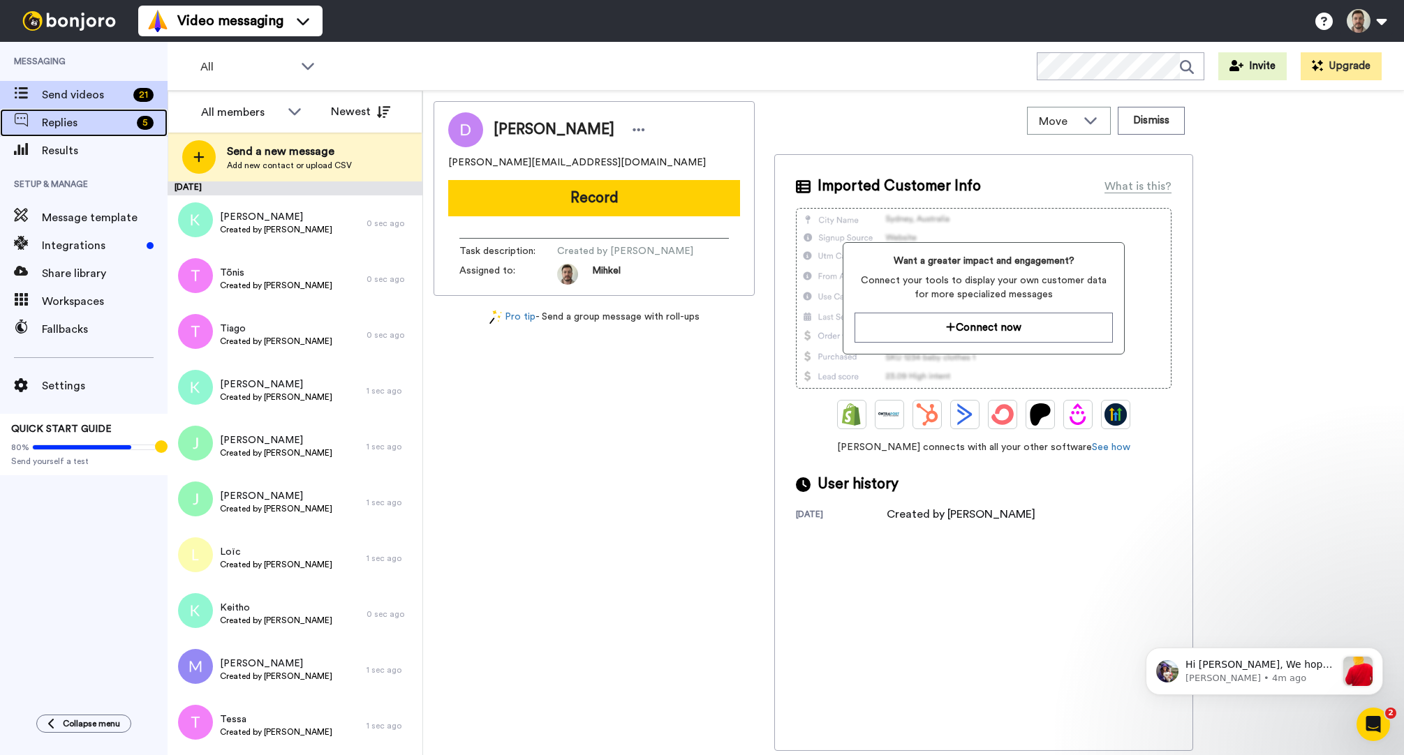
click at [76, 124] on span "Replies" at bounding box center [86, 122] width 89 height 17
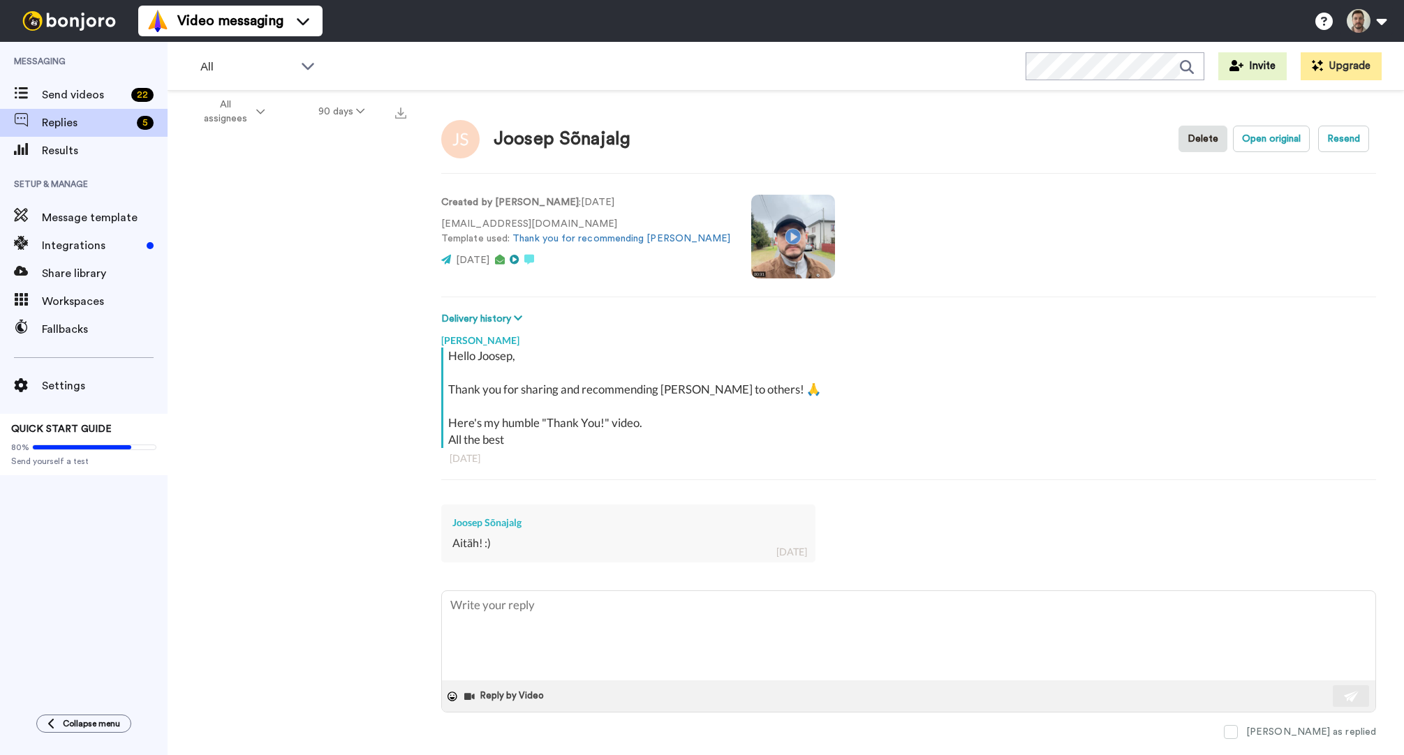
type textarea "x"
